Goal: Task Accomplishment & Management: Manage account settings

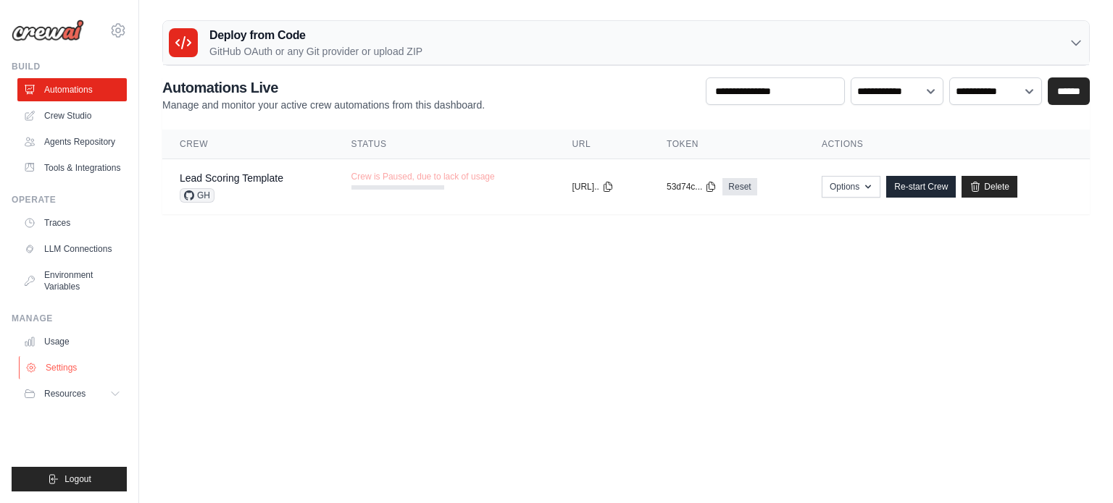
click at [67, 364] on link "Settings" at bounding box center [73, 367] width 109 height 23
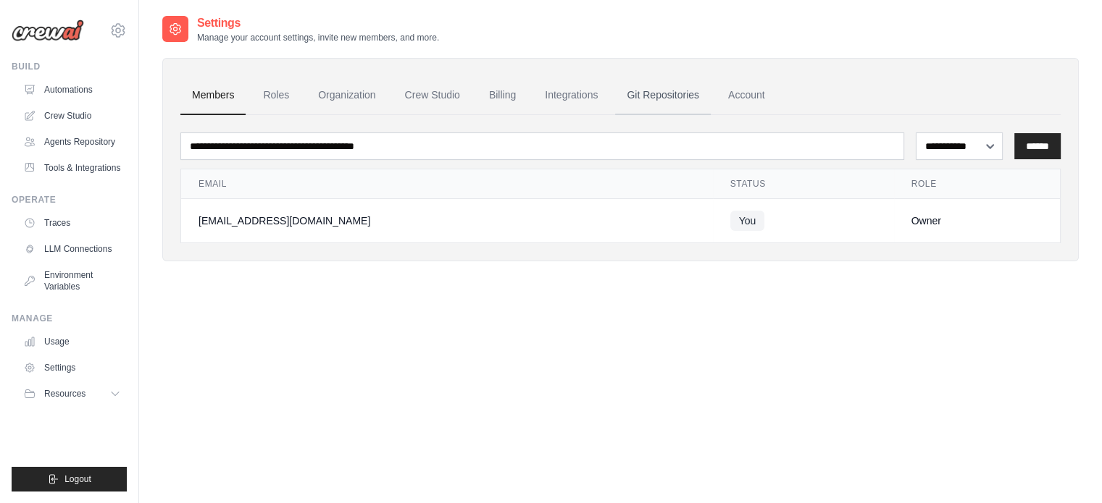
click at [447, 95] on link "Git Repositories" at bounding box center [663, 95] width 96 height 39
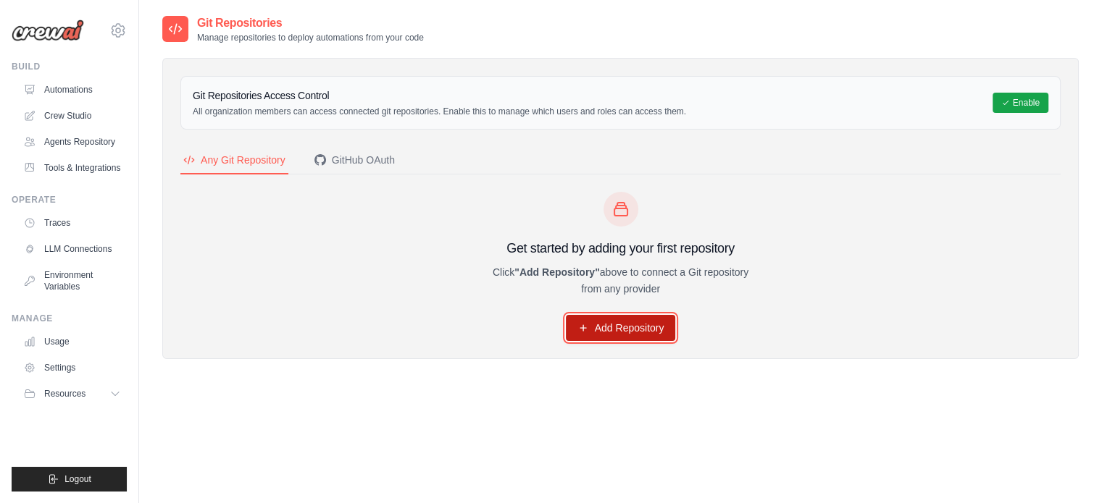
click at [447, 330] on link "Add Repository" at bounding box center [621, 328] width 110 height 26
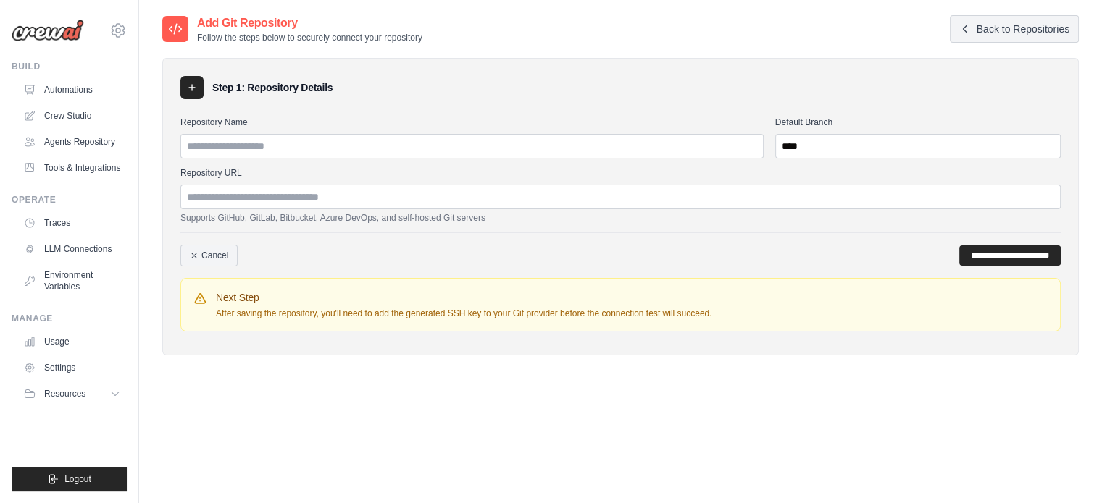
click at [180, 29] on icon at bounding box center [175, 29] width 14 height 14
click at [319, 158] on input "Repository Name" at bounding box center [471, 146] width 583 height 25
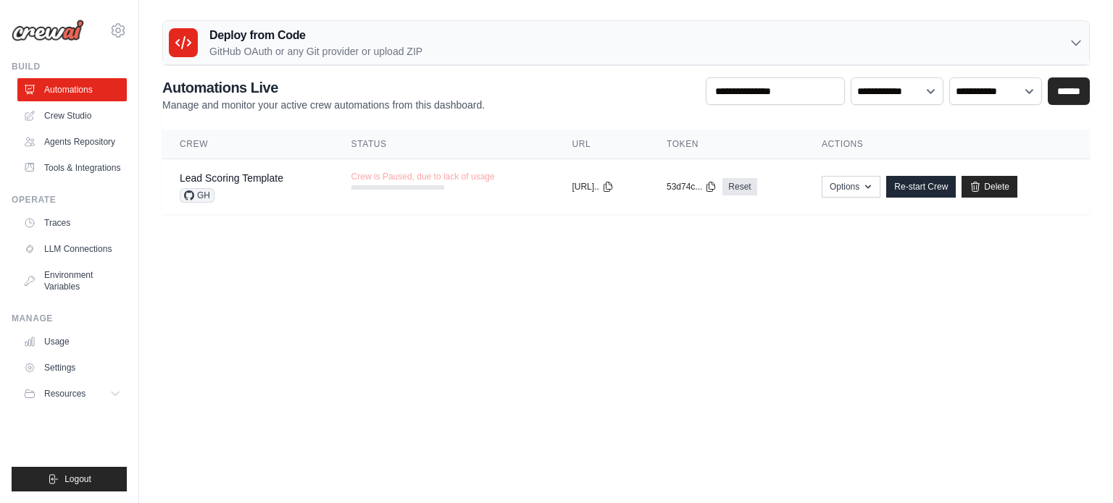
click at [424, 41] on div "Deploy from Code GitHub OAuth or any Git provider or upload ZIP" at bounding box center [626, 43] width 926 height 44
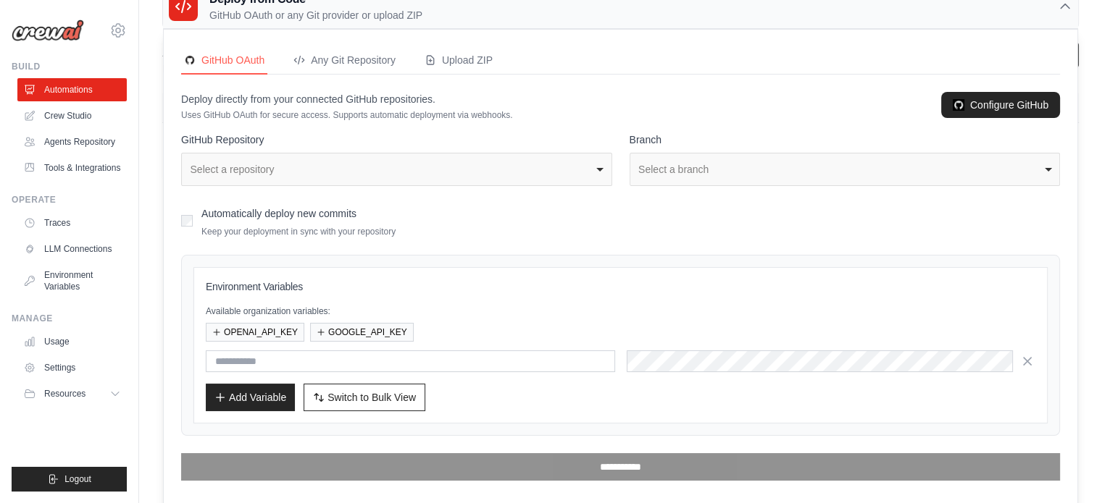
scroll to position [38, 0]
